Goal: Book appointment/travel/reservation

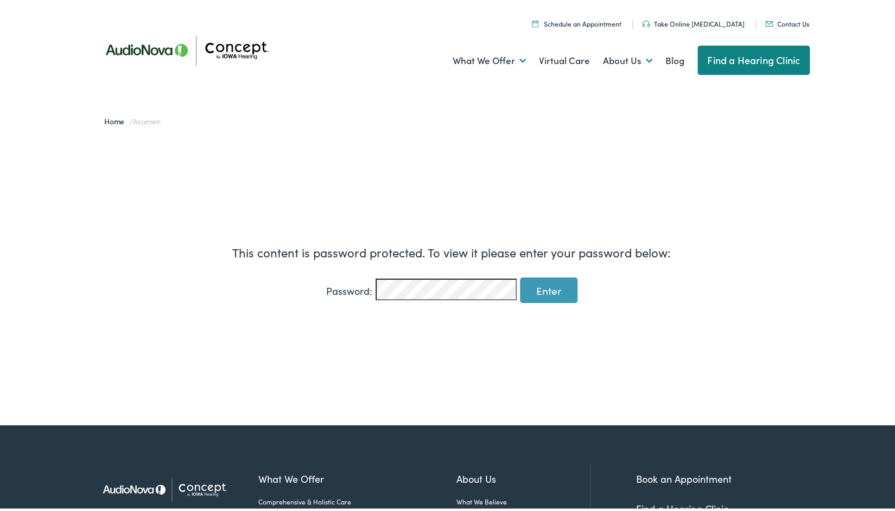
click at [543, 285] on input "Enter" at bounding box center [549, 288] width 58 height 26
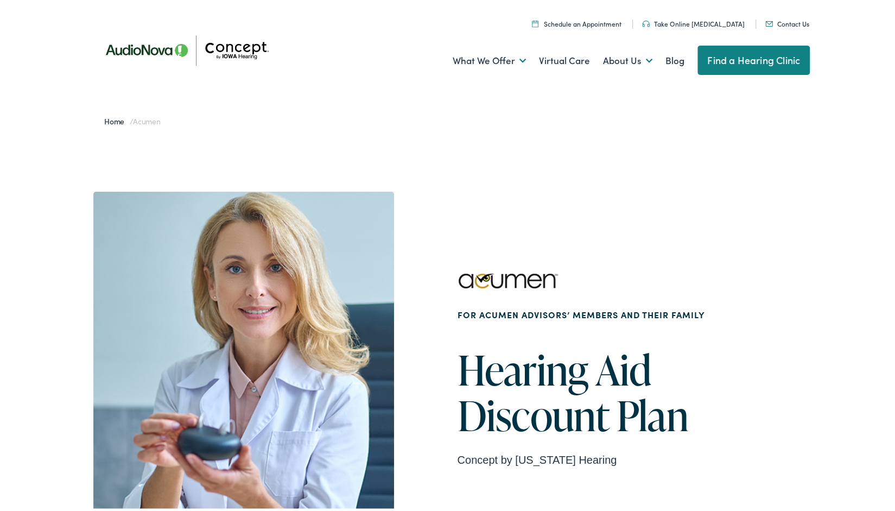
click at [618, 21] on link "Schedule an Appointment" at bounding box center [577, 21] width 90 height 9
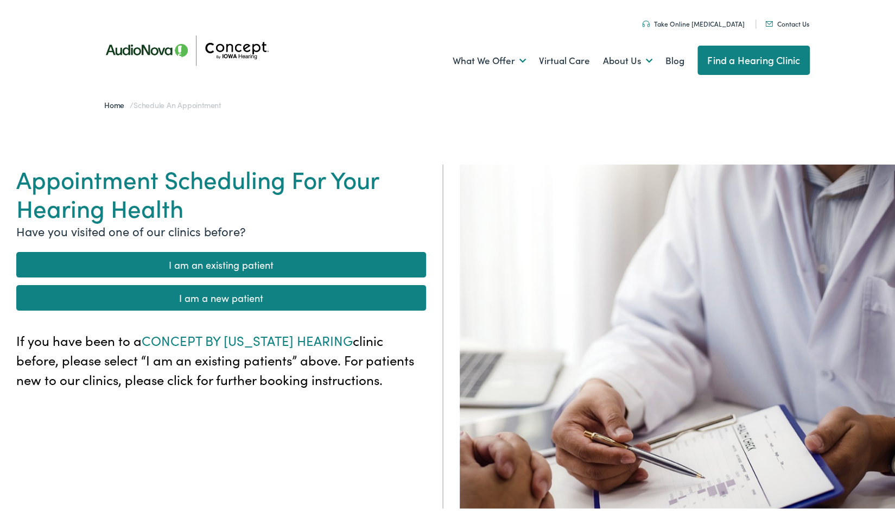
click at [247, 293] on link "I am a new patient" at bounding box center [221, 296] width 410 height 26
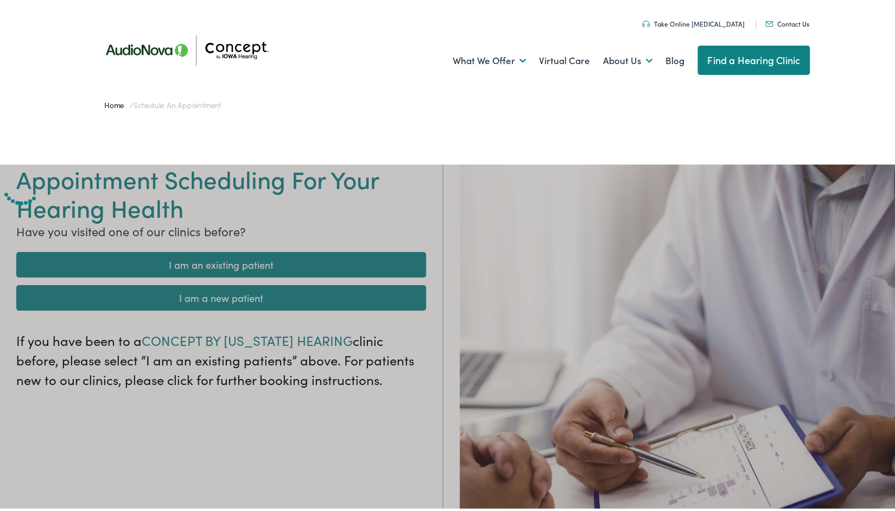
click at [247, 293] on div "Appointment Scheduling For Your Hearing Health Have you visited one of our clin…" at bounding box center [451, 417] width 903 height 511
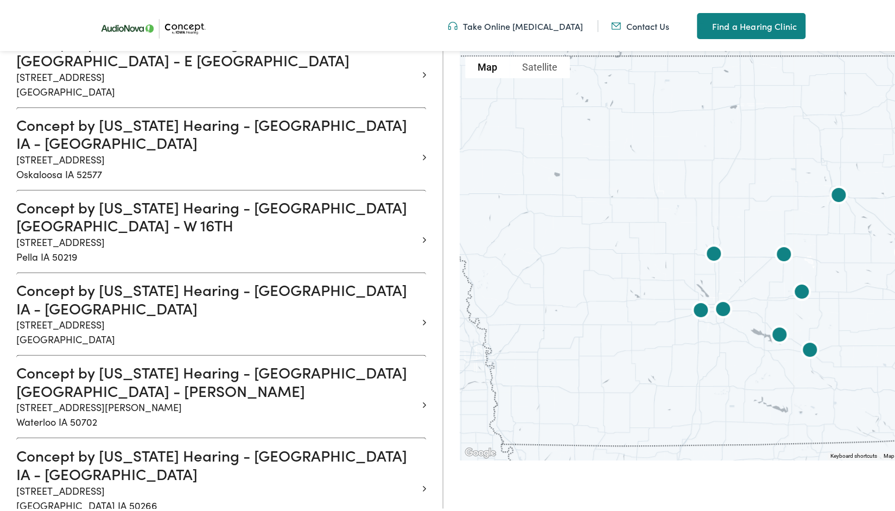
scroll to position [923, 0]
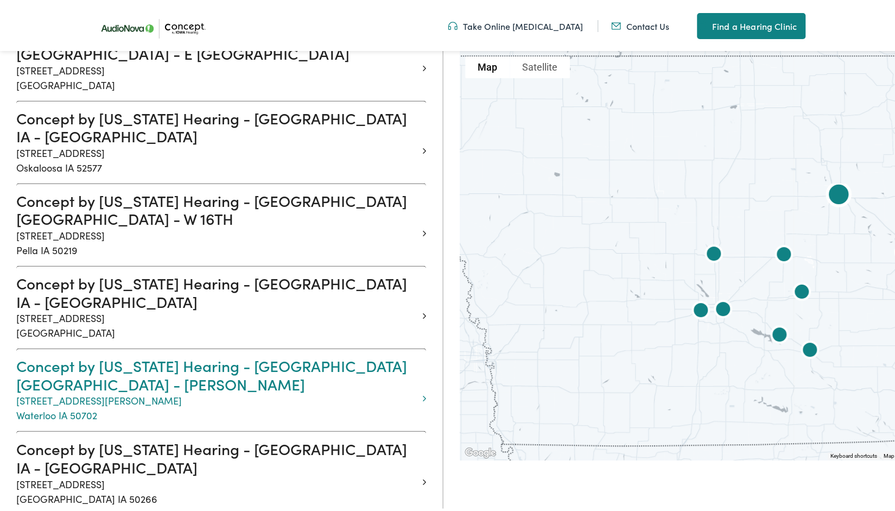
click at [61, 391] on p "3558 Kimball Avenue Waterloo IA 50702" at bounding box center [217, 405] width 402 height 29
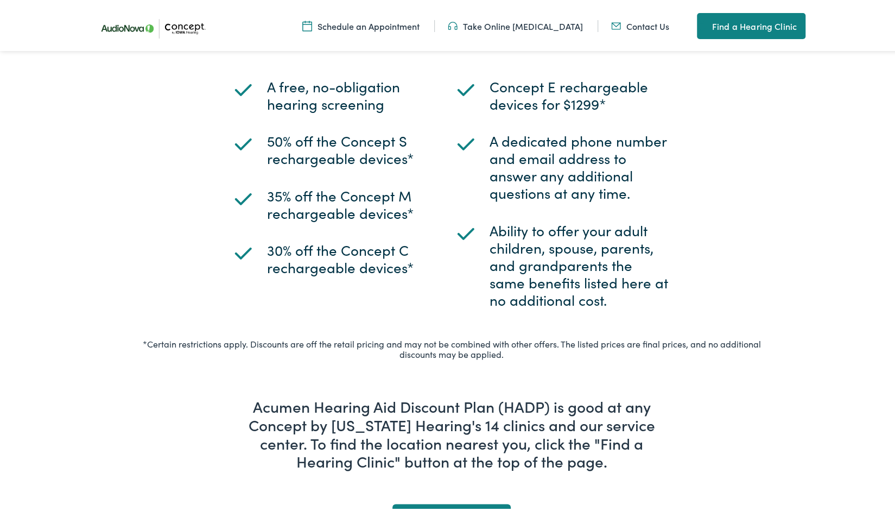
scroll to position [814, 0]
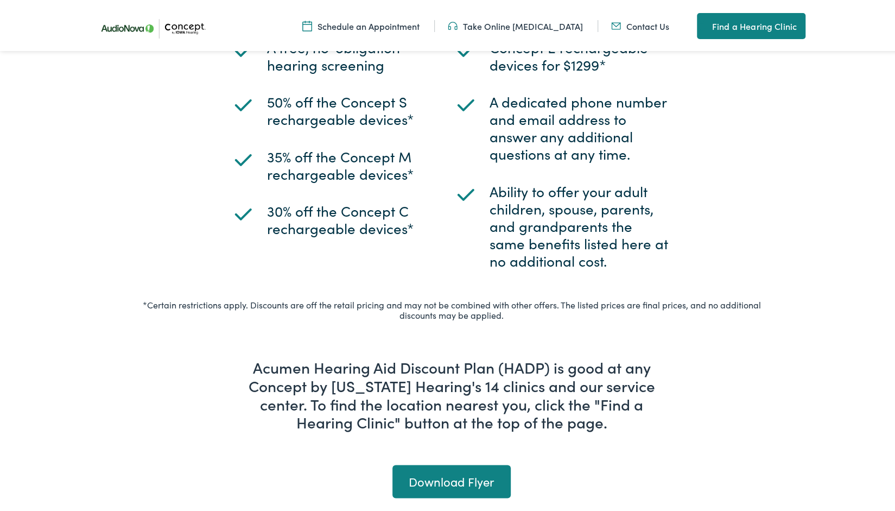
click at [453, 463] on link "Download Flyer" at bounding box center [452, 479] width 118 height 33
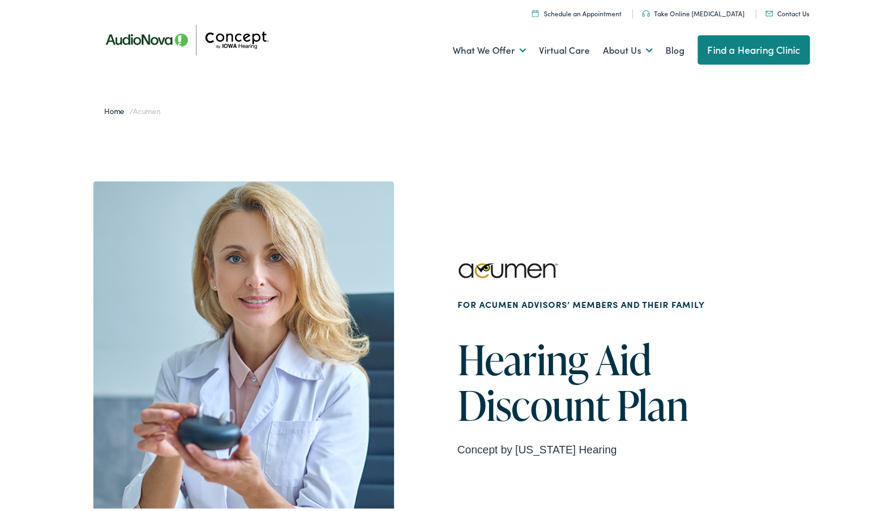
scroll to position [0, 0]
